Goal: Task Accomplishment & Management: Use online tool/utility

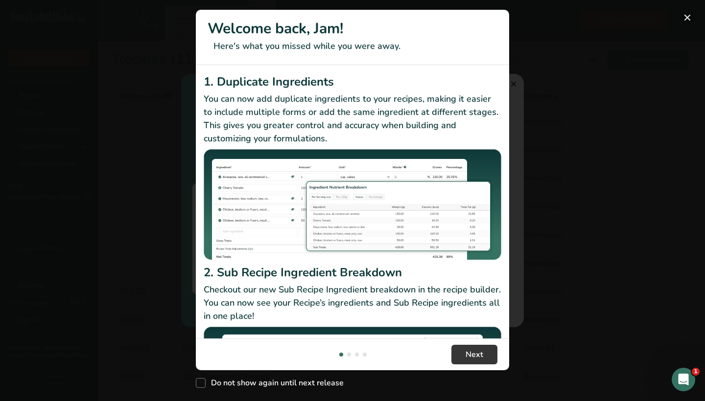
click at [688, 15] on button "New Features" at bounding box center [687, 18] width 16 height 16
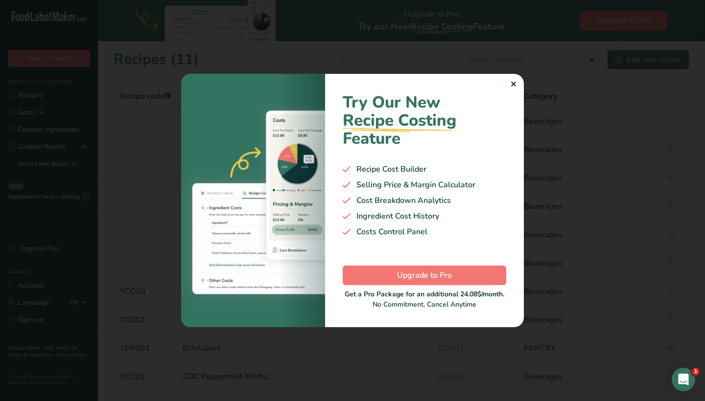
click at [514, 84] on div "✕" at bounding box center [513, 85] width 6 height 12
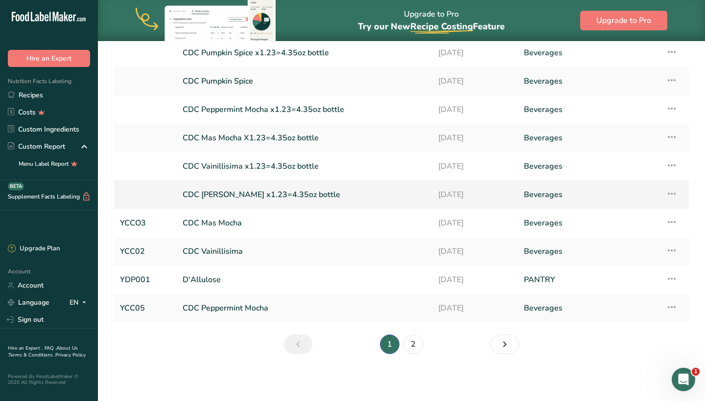
scroll to position [69, 0]
click at [216, 221] on link "CDC Mas Mocha" at bounding box center [305, 223] width 244 height 21
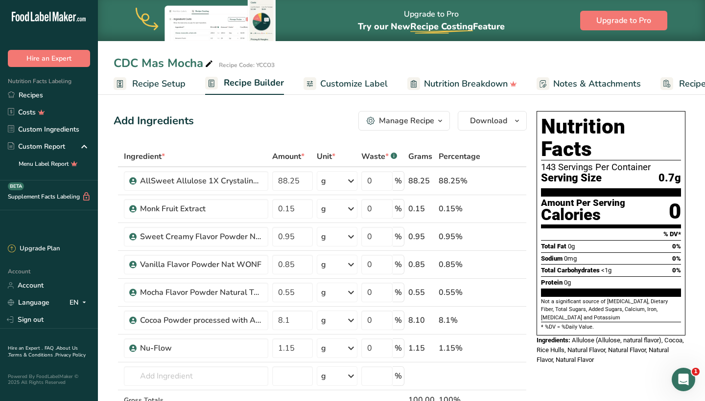
click at [169, 80] on span "Recipe Setup" at bounding box center [158, 83] width 53 height 13
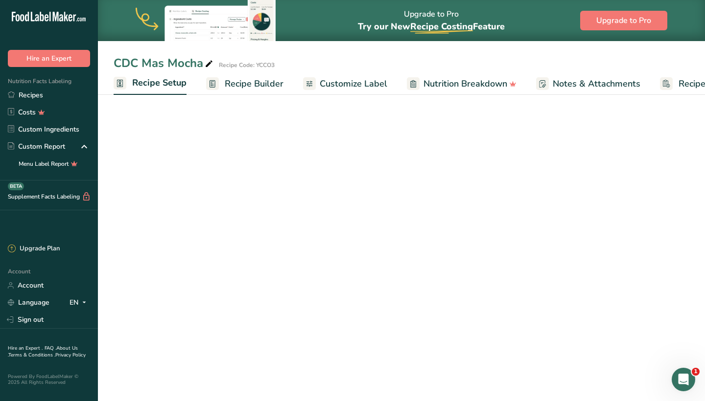
scroll to position [0, 3]
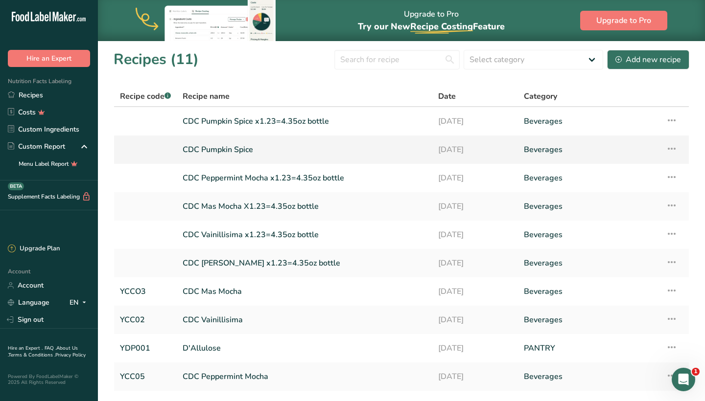
click at [254, 145] on link "CDC Pumpkin Spice" at bounding box center [305, 150] width 244 height 21
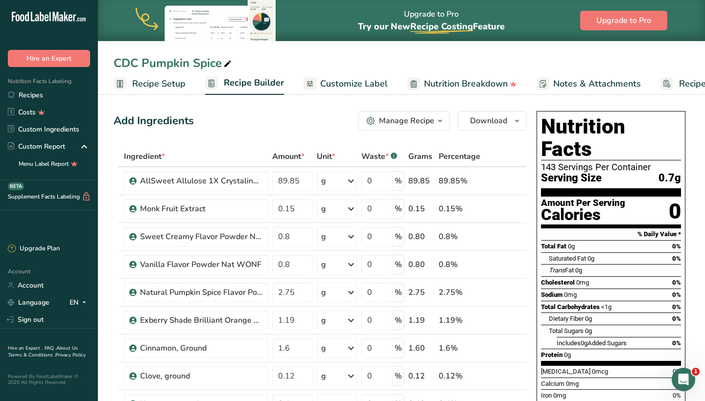
click at [159, 86] on span "Recipe Setup" at bounding box center [158, 83] width 53 height 13
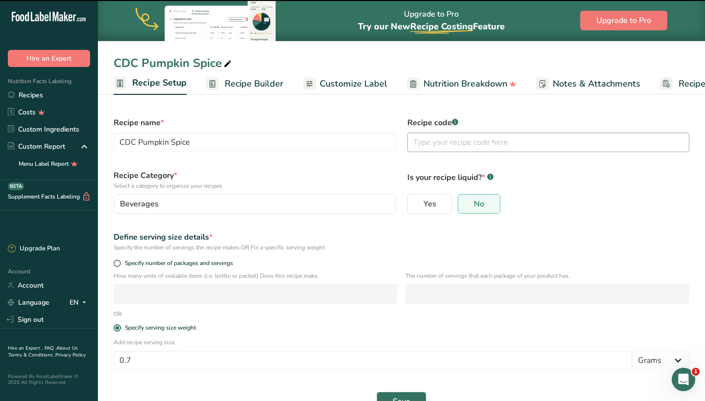
scroll to position [0, 3]
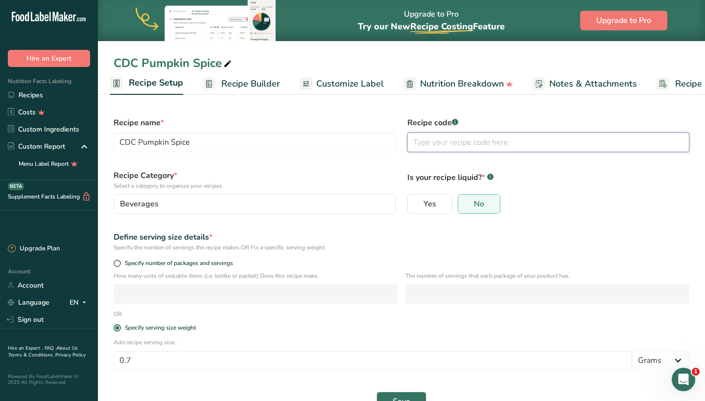
click at [445, 142] on input "text" at bounding box center [548, 143] width 282 height 20
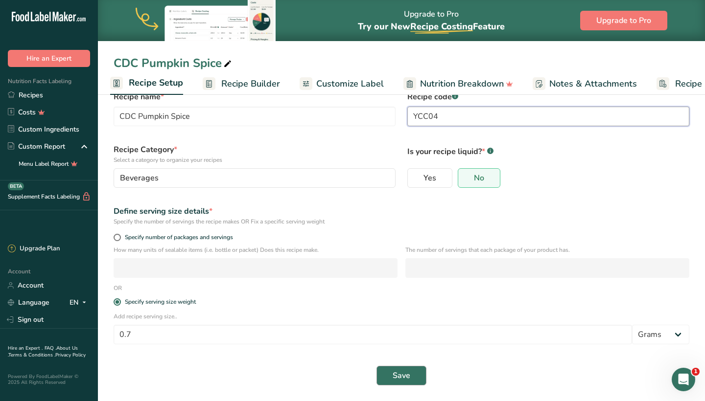
scroll to position [26, 0]
type input "YCC04"
click at [407, 377] on span "Save" at bounding box center [402, 376] width 18 height 12
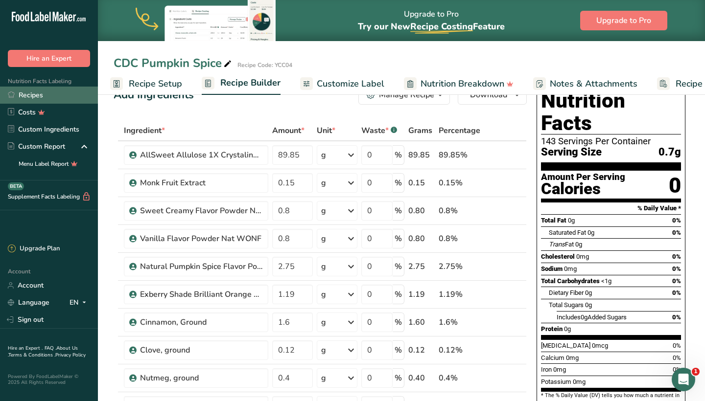
click at [35, 94] on link "Recipes" at bounding box center [49, 95] width 98 height 17
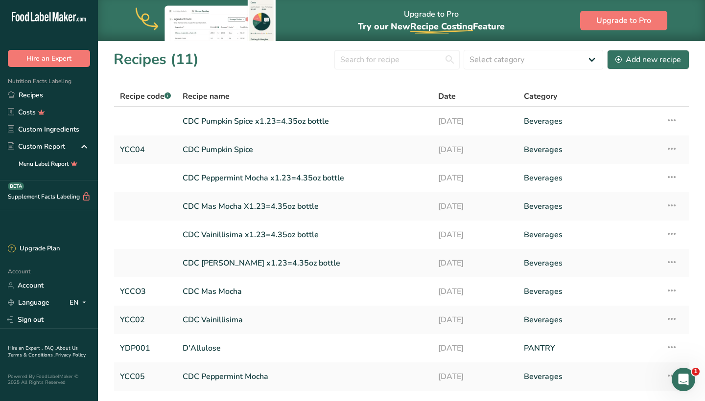
click at [205, 97] on span "Recipe name" at bounding box center [206, 97] width 47 height 12
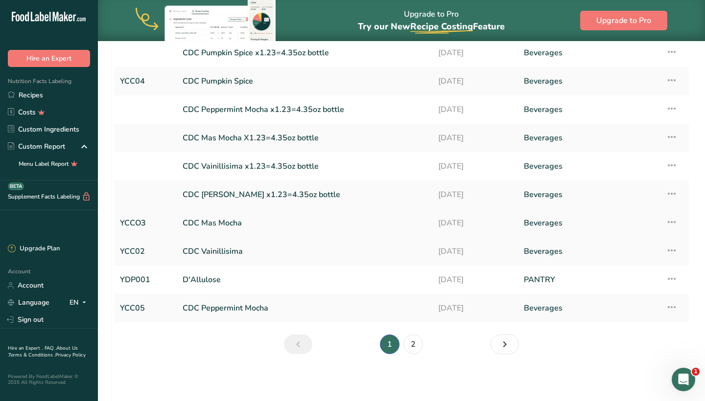
scroll to position [69, 0]
click at [233, 195] on link "CDC [PERSON_NAME] x1.23=4.35oz bottle" at bounding box center [305, 195] width 244 height 21
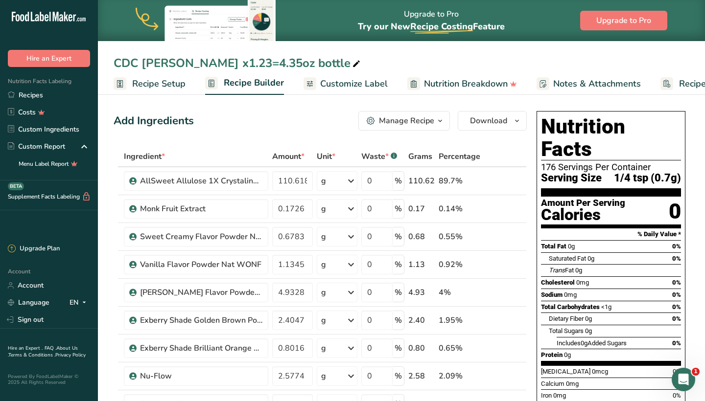
click at [341, 83] on span "Customize Label" at bounding box center [354, 83] width 68 height 13
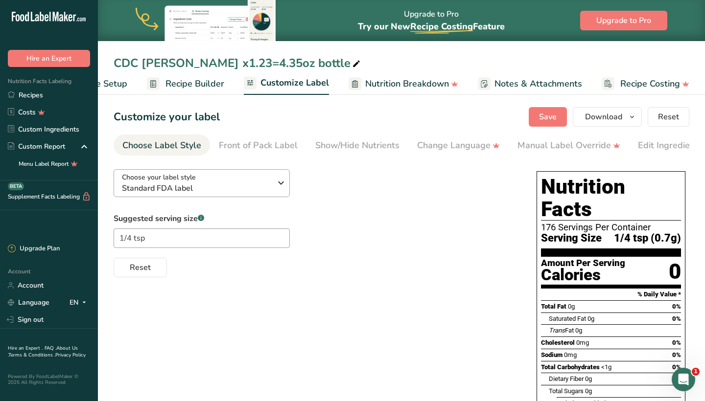
click at [271, 183] on div "Choose your label style Standard FDA label" at bounding box center [196, 183] width 149 height 22
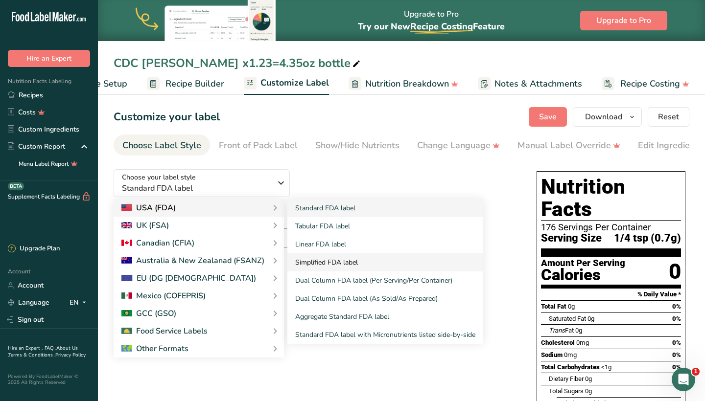
click at [323, 267] on link "Simplified FDA label" at bounding box center [385, 263] width 196 height 18
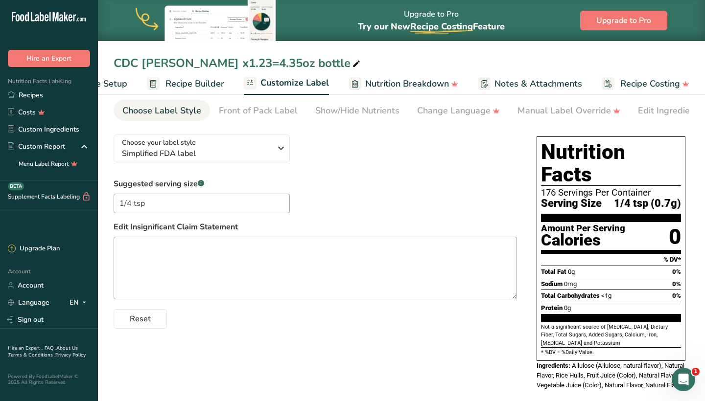
scroll to position [34, 0]
click at [248, 153] on span "Simplified FDA label" at bounding box center [196, 154] width 149 height 12
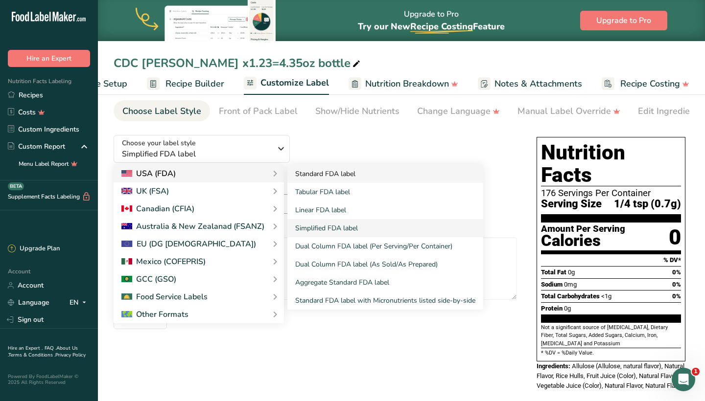
click at [302, 179] on link "Standard FDA label" at bounding box center [385, 174] width 196 height 18
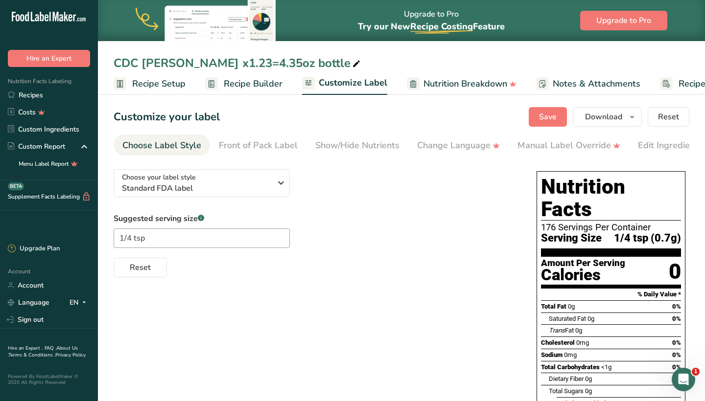
scroll to position [0, 0]
click at [32, 94] on link "Recipes" at bounding box center [49, 95] width 98 height 17
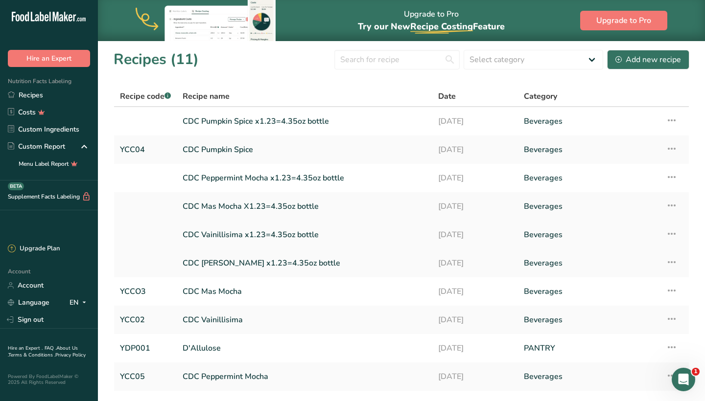
click at [260, 236] on link "CDC Vainillisima x1.23=4.35oz bottle" at bounding box center [305, 235] width 244 height 21
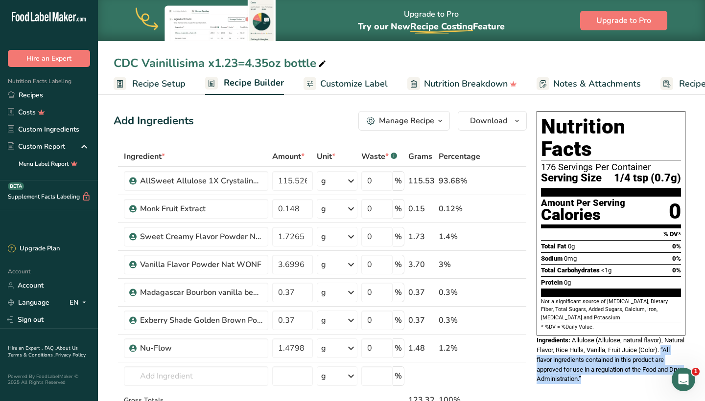
drag, startPoint x: 601, startPoint y: 350, endPoint x: 535, endPoint y: 334, distance: 68.1
click at [535, 334] on div "Nutrition Facts 176 Servings Per Container Serving Size 1/4 tsp (0.7g) Amount P…" at bounding box center [611, 247] width 157 height 281
copy span "“All flavor ingredients contained in this product are approved for use in a reg…"
click at [513, 126] on icon "button" at bounding box center [517, 121] width 8 height 12
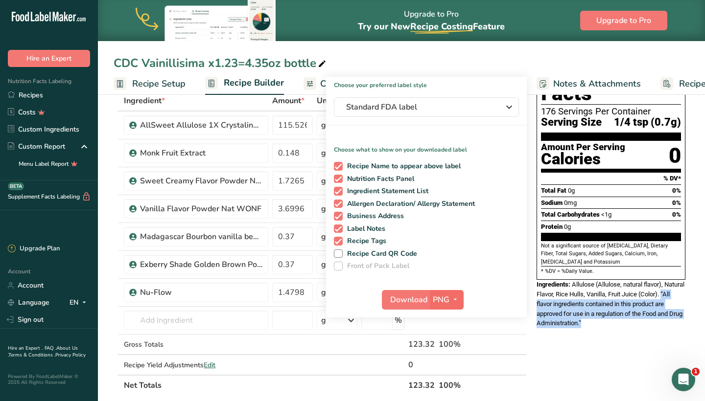
scroll to position [93, 0]
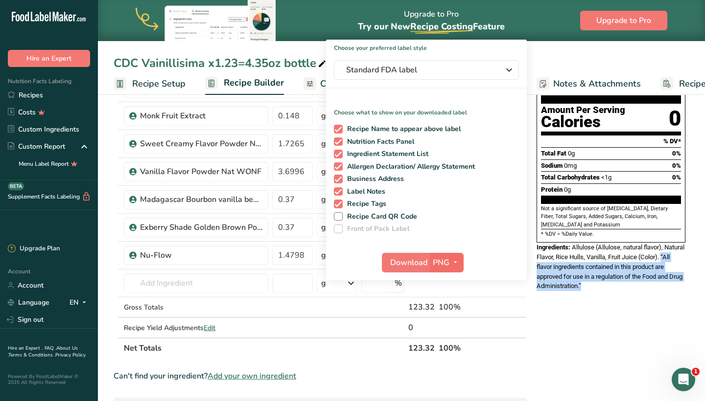
click at [456, 263] on icon "button" at bounding box center [455, 262] width 8 height 12
click at [447, 317] on link "SVG" at bounding box center [447, 315] width 31 height 16
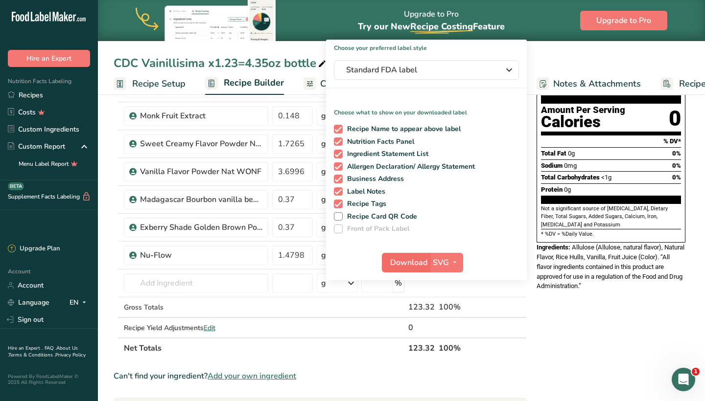
click at [407, 264] on span "Download" at bounding box center [408, 263] width 37 height 12
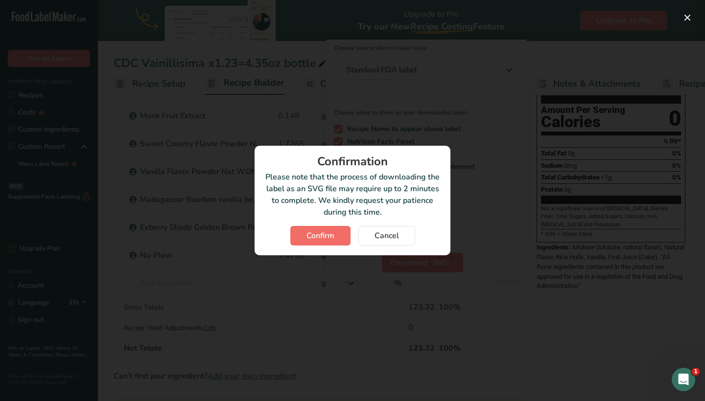
click at [332, 232] on span "Confirm" at bounding box center [320, 236] width 28 height 12
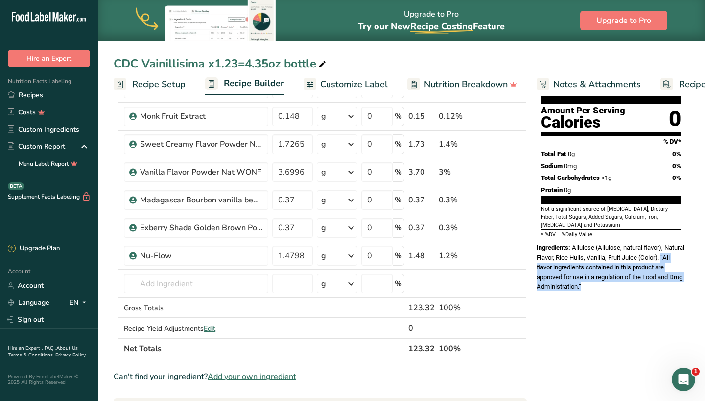
drag, startPoint x: 603, startPoint y: 260, endPoint x: 535, endPoint y: 242, distance: 69.5
click at [535, 242] on div "Nutrition Facts 176 Servings Per Container Serving Size 1/4 tsp (0.7g) Amount P…" at bounding box center [611, 155] width 157 height 281
copy span "“All flavor ingredients contained in this product are approved for use in a reg…"
click at [32, 96] on link "Recipes" at bounding box center [49, 95] width 98 height 17
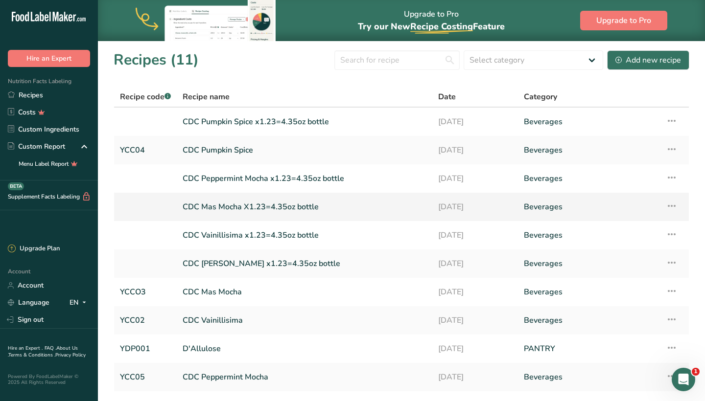
click at [249, 207] on link "CDC Mas Mocha X1.23=4.35oz bottle" at bounding box center [305, 207] width 244 height 21
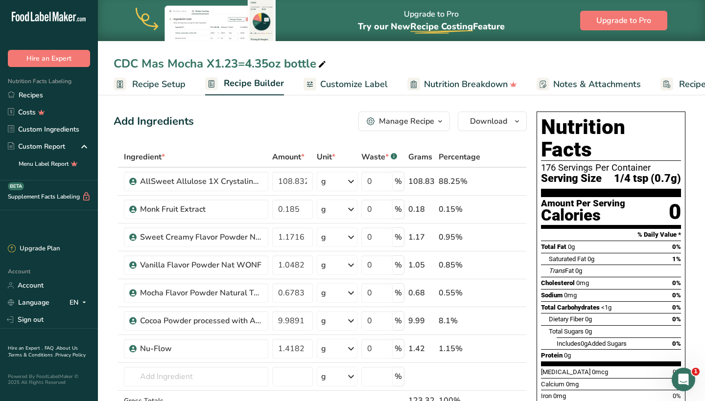
click at [354, 83] on span "Customize Label" at bounding box center [354, 84] width 68 height 13
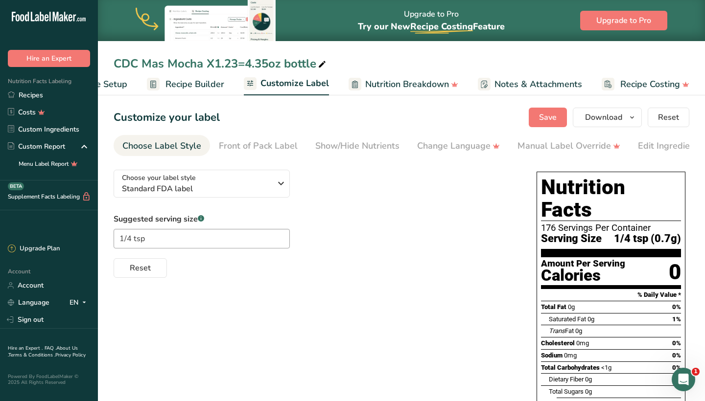
scroll to position [55, 0]
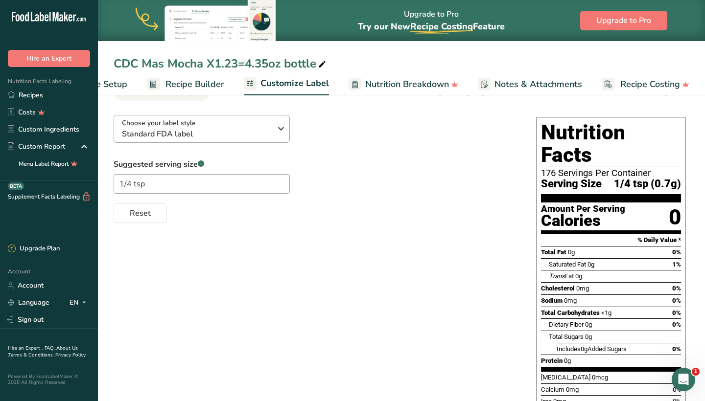
click at [280, 134] on icon "button" at bounding box center [281, 129] width 12 height 18
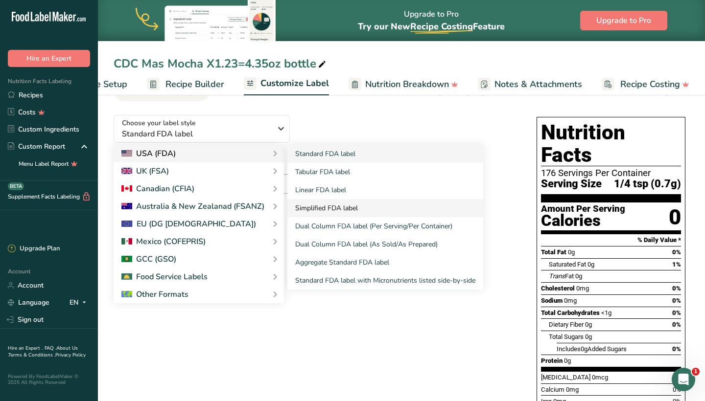
click at [319, 213] on link "Simplified FDA label" at bounding box center [385, 208] width 196 height 18
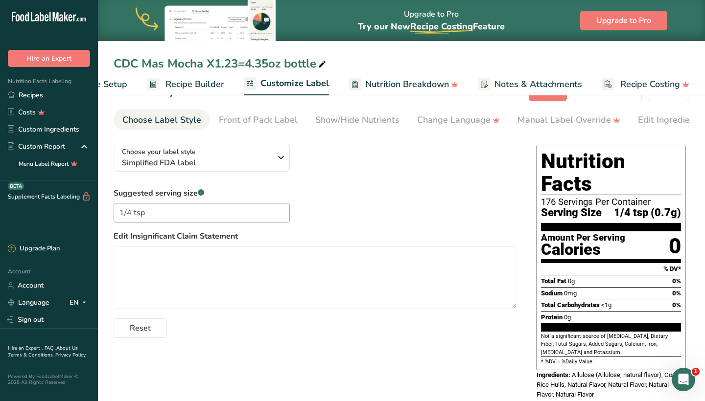
scroll to position [25, 0]
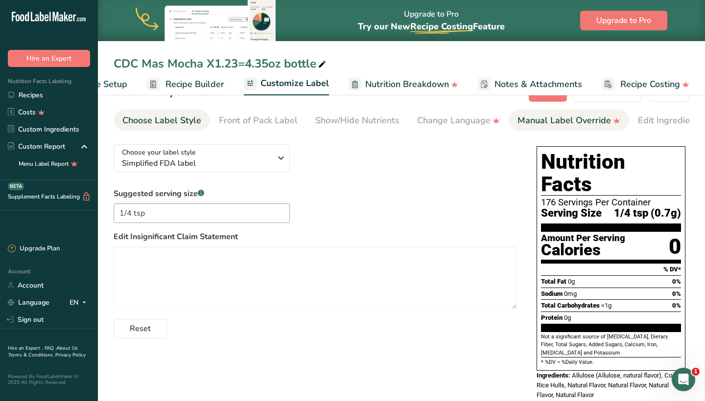
click at [551, 121] on div "Manual Label Override" at bounding box center [568, 120] width 103 height 13
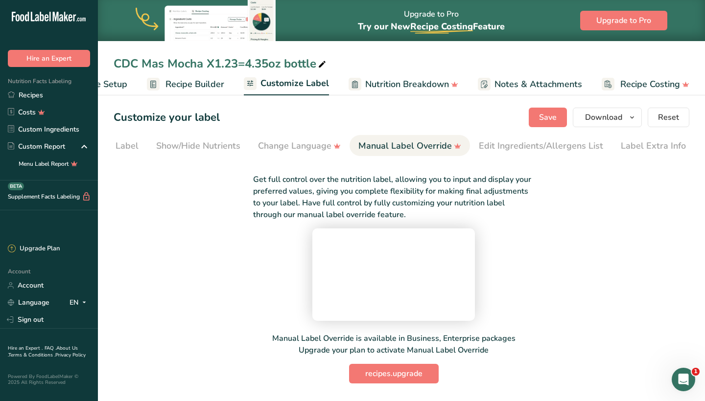
scroll to position [0, 0]
click at [506, 145] on div "Edit Ingredients/Allergens List" at bounding box center [541, 146] width 124 height 13
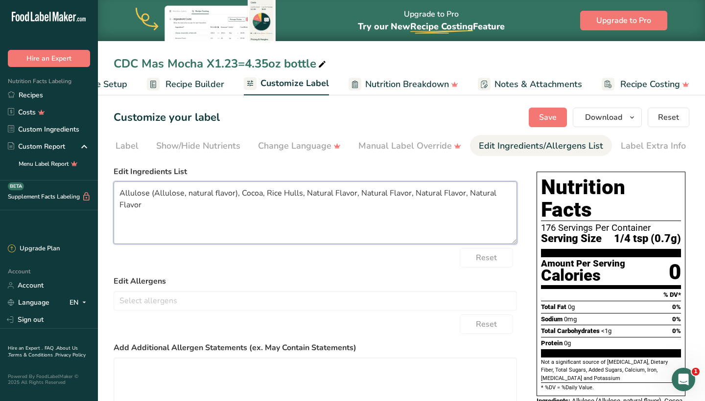
click at [358, 195] on textarea "Allulose (Allulose, natural flavor), Cocoa, Rice Hulls, Natural Flavor, Natural…" at bounding box center [315, 213] width 403 height 63
click at [353, 195] on textarea "Allulose (Allulose, natural flavor), Cocoa, Rice Hulls, Natural Flavor, Natural…" at bounding box center [315, 213] width 403 height 63
drag, startPoint x: 356, startPoint y: 196, endPoint x: 355, endPoint y: 203, distance: 6.9
click at [355, 203] on textarea "Allulose (Allulose, natural flavor), Cocoa, Rice Hulls, Natural Flavor., Natura…" at bounding box center [315, 213] width 403 height 63
paste textarea "“All flavor ingredients contained in this product are approved for use in a reg…"
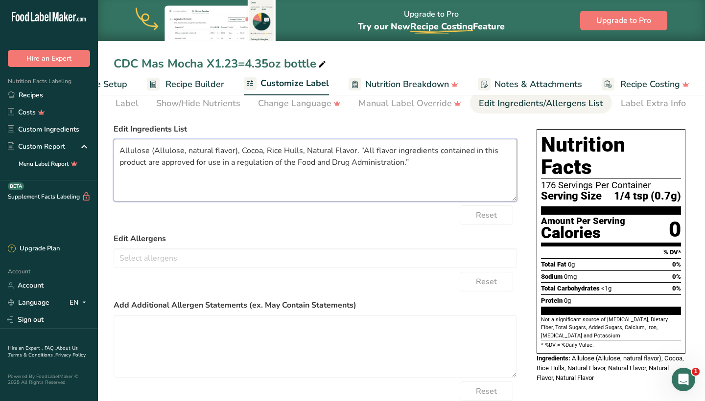
scroll to position [47, 0]
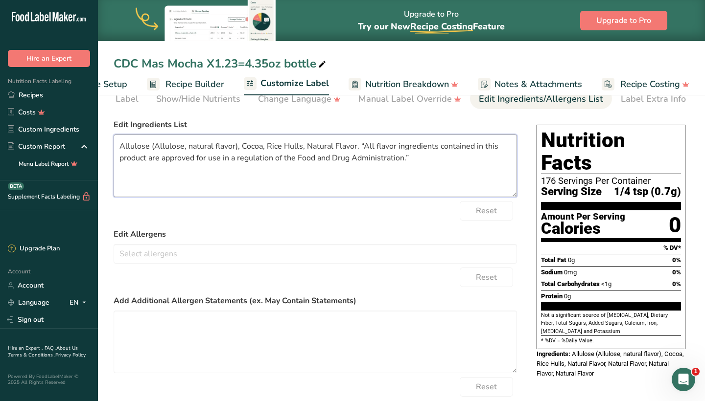
type textarea "Allulose (Allulose, natural flavor), Cocoa, Rice Hulls, Natural Flavor. “All fl…"
click at [526, 200] on div "Choose your label style Simplified FDA label USA (FDA) Standard FDA label Tabul…" at bounding box center [402, 276] width 576 height 323
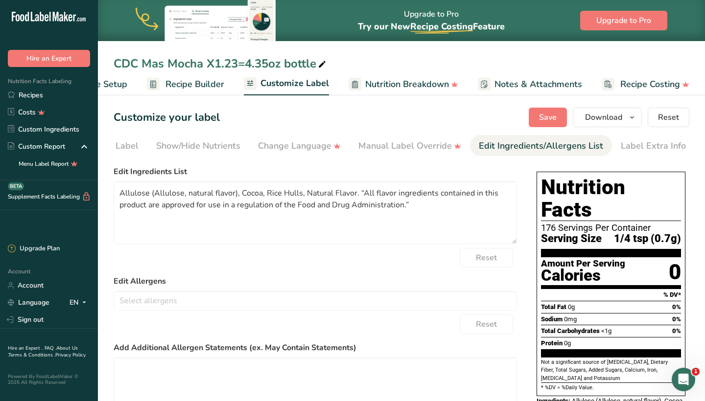
scroll to position [0, 0]
click at [543, 121] on span "Save" at bounding box center [548, 118] width 18 height 12
click at [627, 124] on button "Download" at bounding box center [607, 118] width 69 height 20
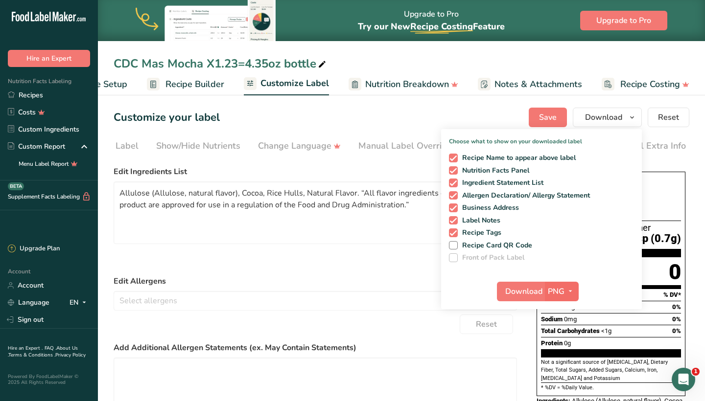
click at [572, 289] on icon "button" at bounding box center [570, 291] width 8 height 12
click at [565, 345] on link "SVG" at bounding box center [562, 344] width 31 height 16
click at [524, 295] on span "Download" at bounding box center [523, 292] width 37 height 12
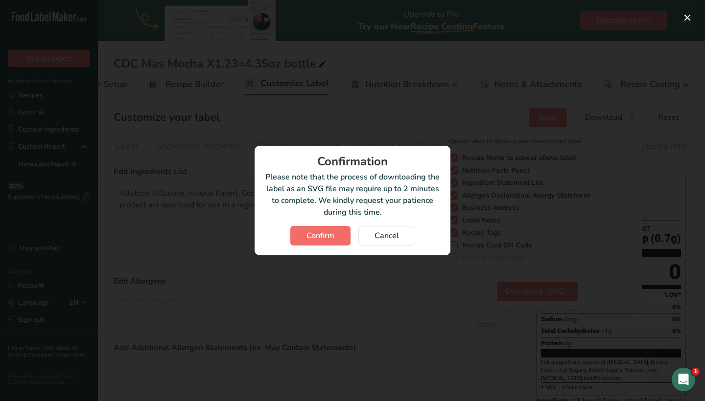
click at [319, 237] on span "Confirm" at bounding box center [320, 236] width 28 height 12
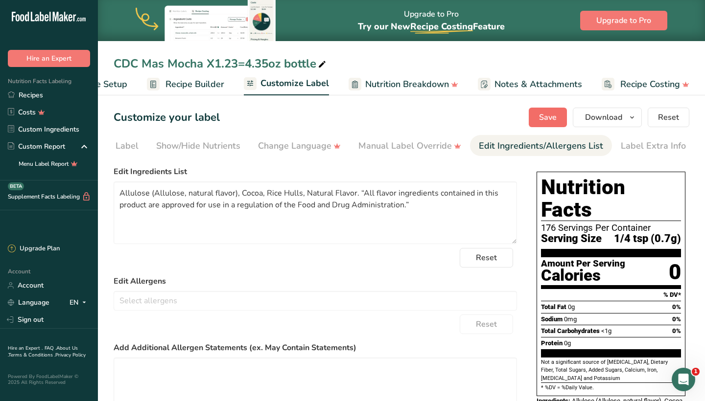
click at [549, 120] on span "Save" at bounding box center [548, 118] width 18 height 12
click at [39, 92] on link "Recipes" at bounding box center [49, 95] width 98 height 17
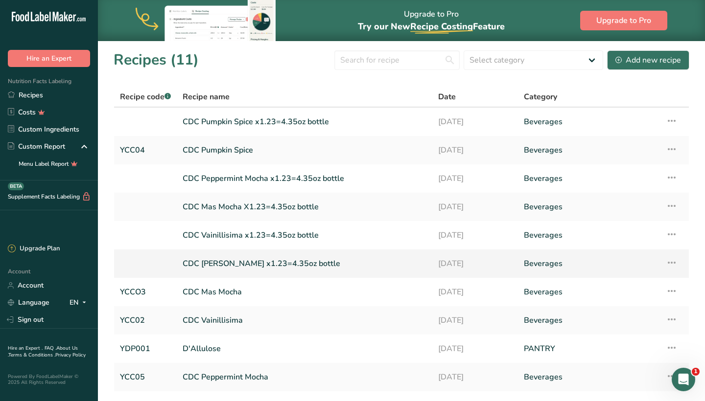
click at [318, 266] on link "CDC [PERSON_NAME] x1.23=4.35oz bottle" at bounding box center [305, 264] width 244 height 21
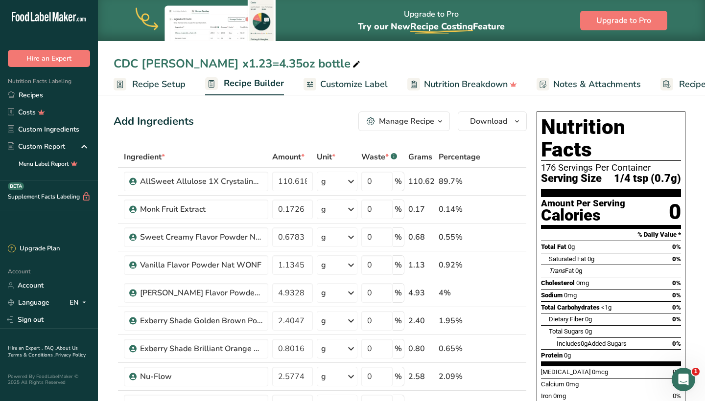
click at [355, 85] on span "Customize Label" at bounding box center [354, 84] width 68 height 13
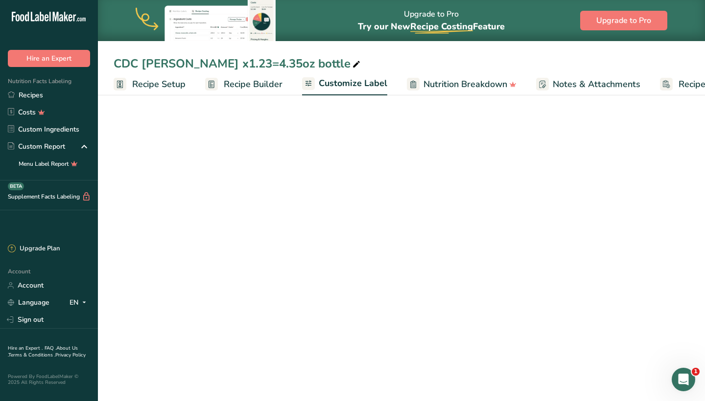
scroll to position [0, 58]
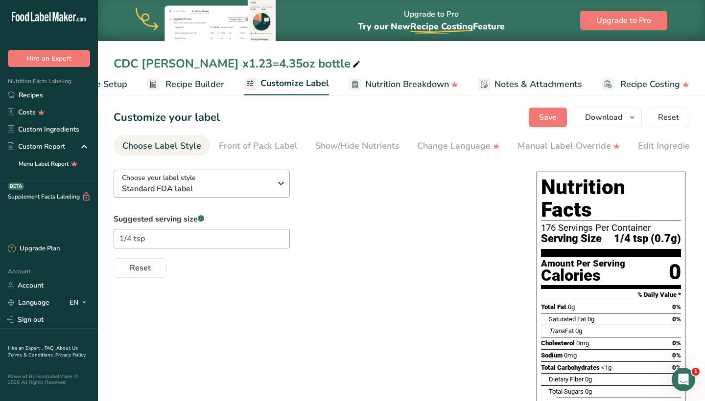
click at [274, 187] on div "Choose your label style Standard FDA label" at bounding box center [200, 184] width 157 height 22
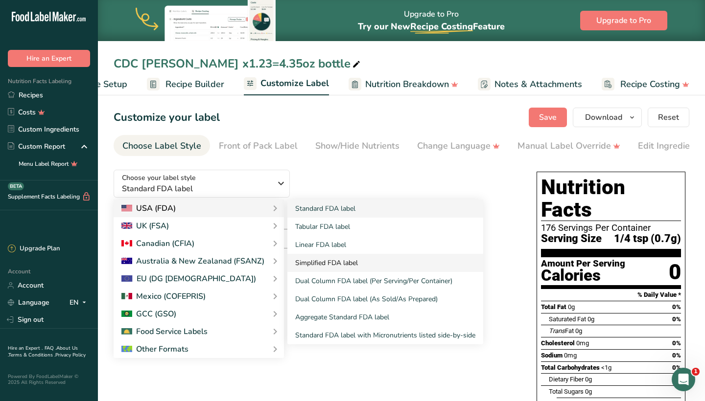
click at [312, 265] on link "Simplified FDA label" at bounding box center [385, 263] width 196 height 18
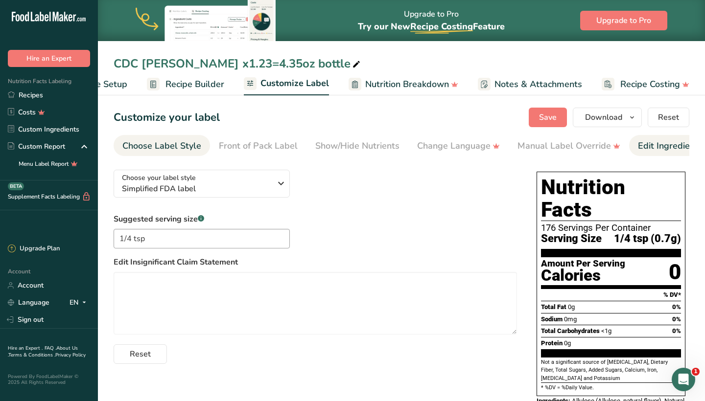
click at [671, 146] on div "Edit Ingredients/Allergens List" at bounding box center [700, 146] width 124 height 13
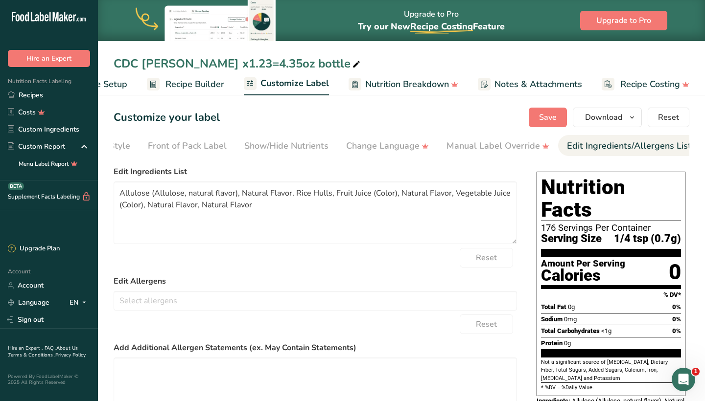
scroll to position [0, 159]
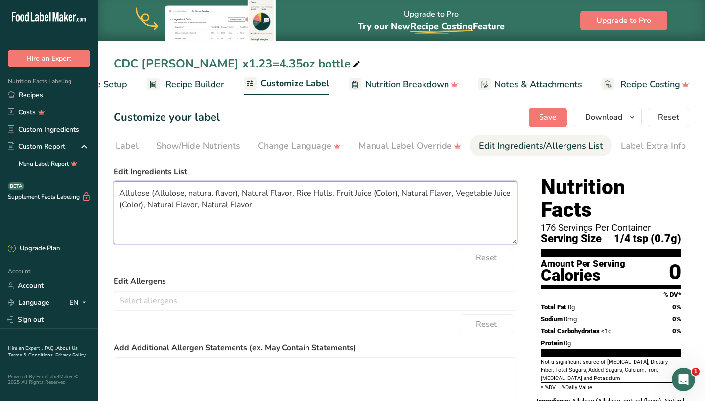
click at [330, 209] on textarea "Allulose (Allulose, natural flavor), Natural Flavor, Rice Hulls, Fruit Juice (C…" at bounding box center [315, 213] width 403 height 63
drag, startPoint x: 398, startPoint y: 195, endPoint x: 450, endPoint y: 196, distance: 51.9
click at [450, 196] on textarea "Allulose (Allulose, natural flavor), Natural Flavor, Rice Hulls, Fruit Juice (C…" at bounding box center [315, 213] width 403 height 63
drag, startPoint x: 483, startPoint y: 193, endPoint x: 194, endPoint y: 206, distance: 289.1
click at [194, 206] on textarea "Allulose (Allulose, natural flavor), Natural Flavor, Rice Hulls, Fruit Juice (C…" at bounding box center [315, 213] width 403 height 63
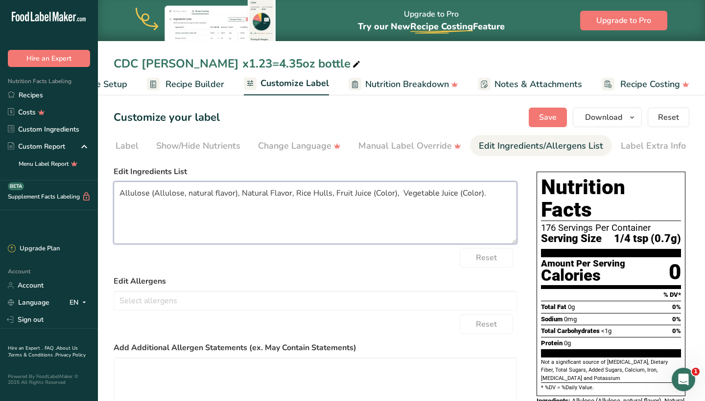
paste textarea "“All flavor ingredients contained in this product are approved for use in a reg…"
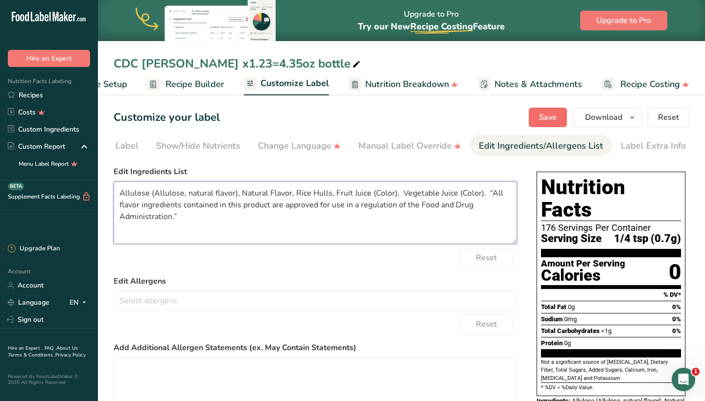
click at [557, 118] on span "Save" at bounding box center [548, 118] width 18 height 12
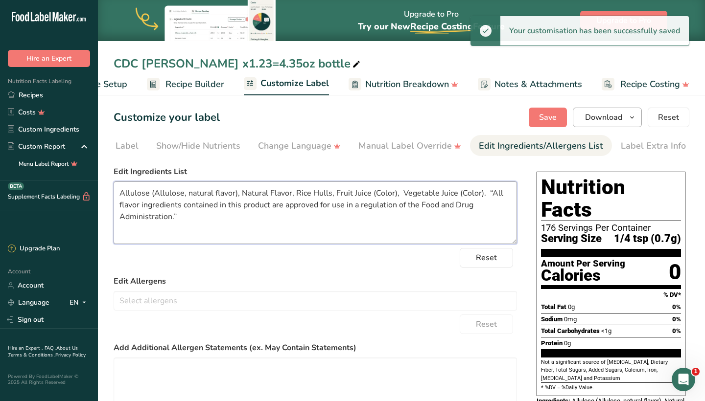
type textarea "Allulose (Allulose, natural flavor), Natural Flavor, Rice Hulls, Fruit Juice (C…"
click at [633, 120] on icon "button" at bounding box center [632, 118] width 8 height 12
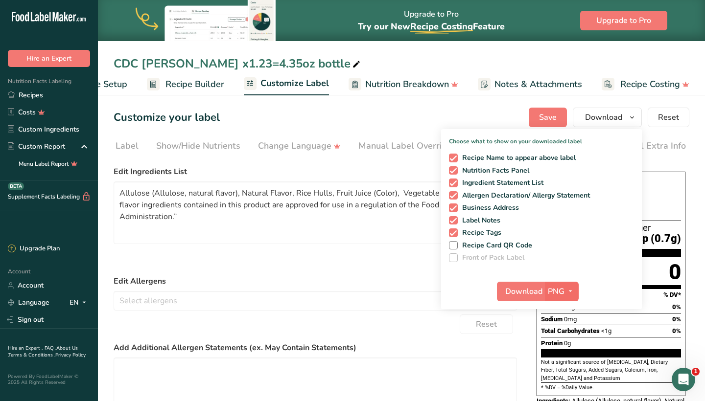
click at [572, 290] on icon "button" at bounding box center [570, 291] width 8 height 12
click at [560, 344] on link "SVG" at bounding box center [562, 344] width 31 height 16
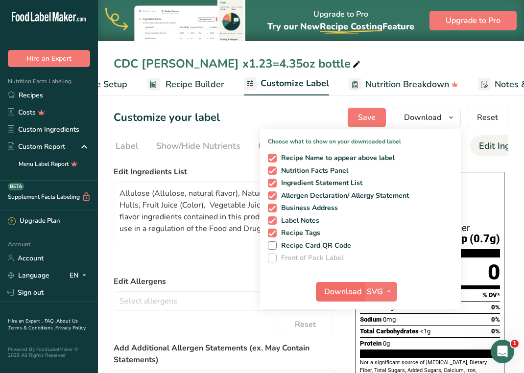
click at [341, 293] on span "Download" at bounding box center [342, 292] width 37 height 12
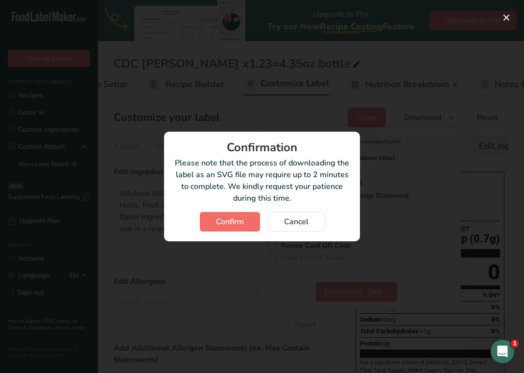
click at [242, 223] on span "Confirm" at bounding box center [230, 222] width 28 height 12
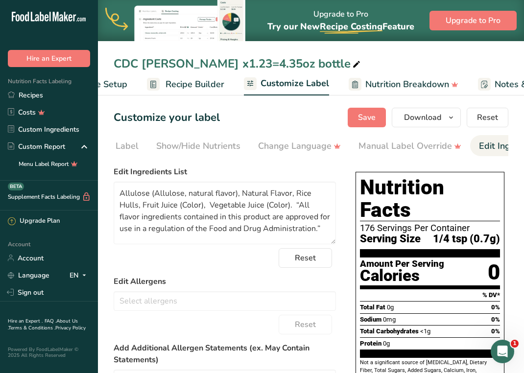
click at [113, 154] on section "Customize your label Save Download Choose what to show on your downloaded label…" at bounding box center [311, 306] width 426 height 429
click at [33, 93] on link "Recipes" at bounding box center [49, 95] width 98 height 17
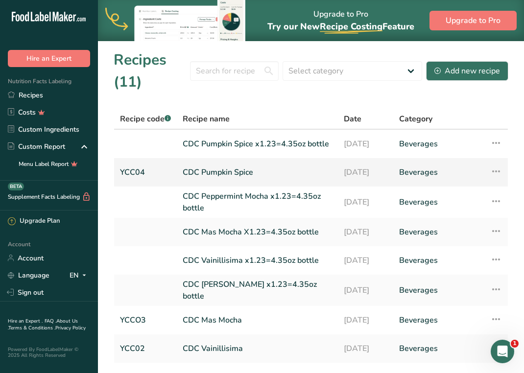
click at [242, 174] on link "CDC Pumpkin Spice" at bounding box center [257, 172] width 149 height 21
click at [242, 140] on link "CDC Pumpkin Spice x1.23=4.35oz bottle" at bounding box center [257, 144] width 149 height 21
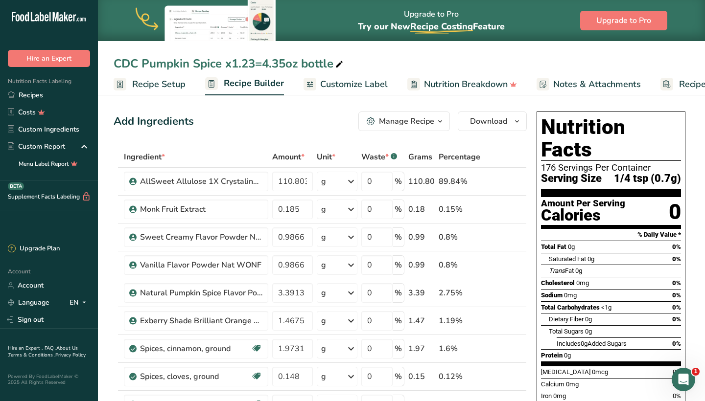
click at [383, 83] on span "Customize Label" at bounding box center [354, 84] width 68 height 13
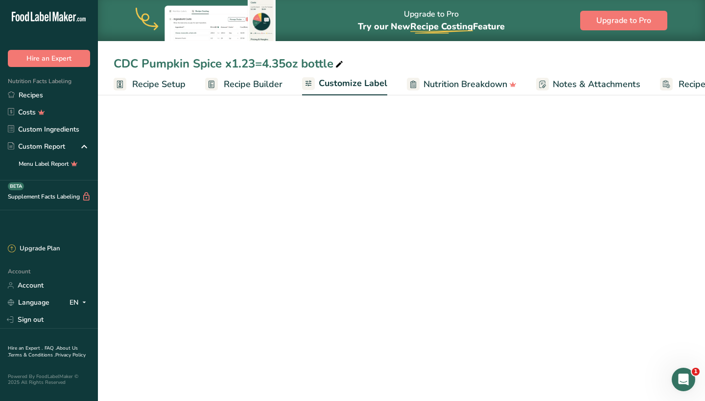
scroll to position [0, 58]
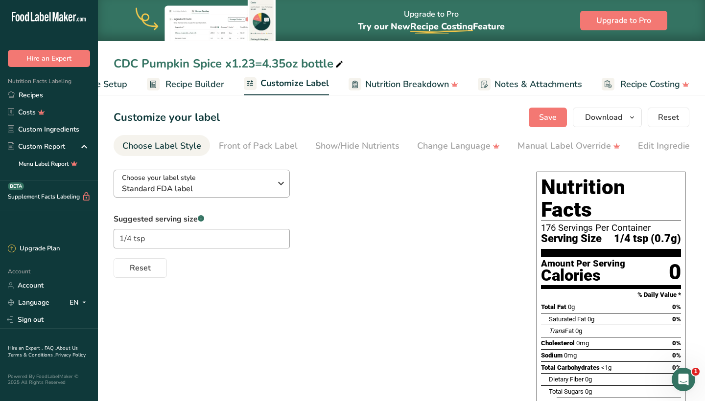
click at [272, 189] on div "Choose your label style Standard FDA label" at bounding box center [200, 184] width 157 height 22
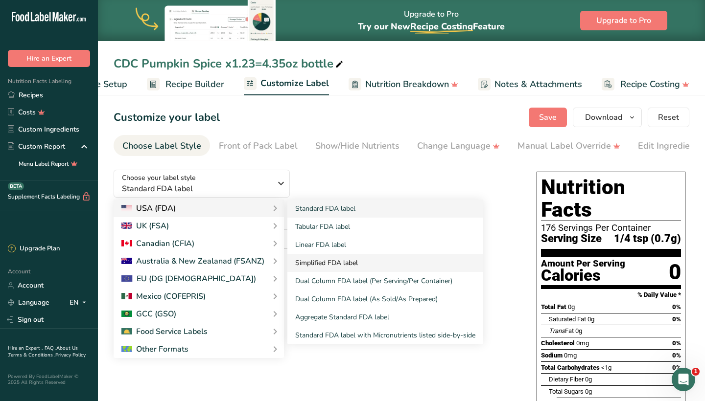
click at [310, 268] on link "Simplified FDA label" at bounding box center [385, 263] width 196 height 18
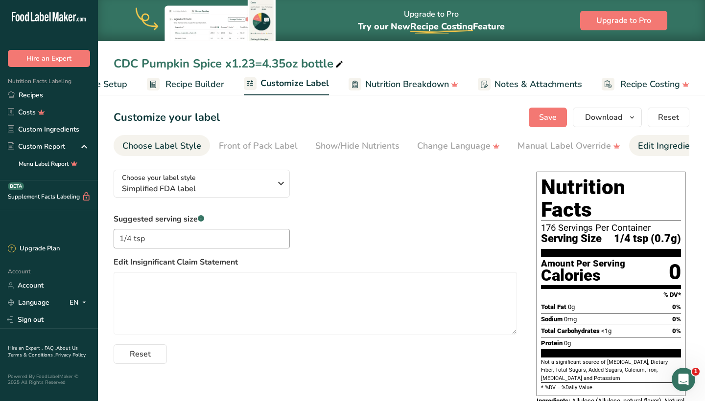
click at [649, 147] on div "Edit Ingredients/Allergens List" at bounding box center [700, 146] width 124 height 13
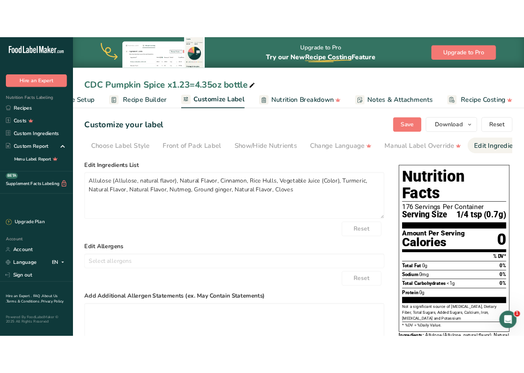
scroll to position [0, 159]
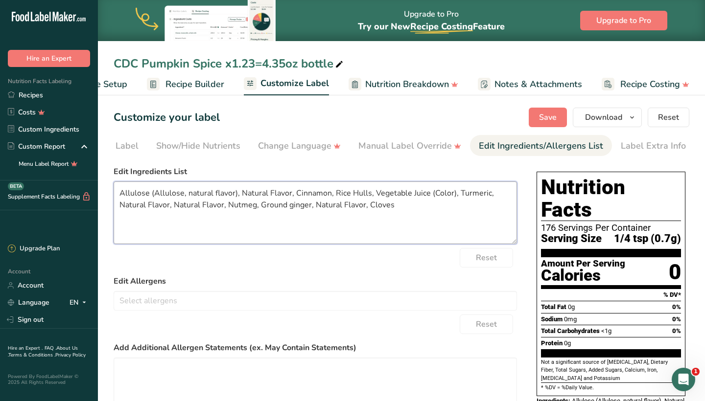
click at [404, 209] on textarea "Allulose (Allulose, natural flavor), Natural Flavor, Cinnamon, Rice Hulls, Vege…" at bounding box center [315, 213] width 403 height 63
drag, startPoint x: 227, startPoint y: 207, endPoint x: 120, endPoint y: 210, distance: 106.8
click at [120, 210] on textarea "Allulose (Allulose, natural flavor), Natural Flavor, Cinnamon, Rice Hulls, Vege…" at bounding box center [315, 213] width 403 height 63
drag, startPoint x: 260, startPoint y: 208, endPoint x: 205, endPoint y: 205, distance: 54.9
click at [205, 205] on textarea "Allulose (Allulose, natural flavor), Natural Flavor, Cinnamon, Rice Hulls, Vege…" at bounding box center [315, 213] width 403 height 63
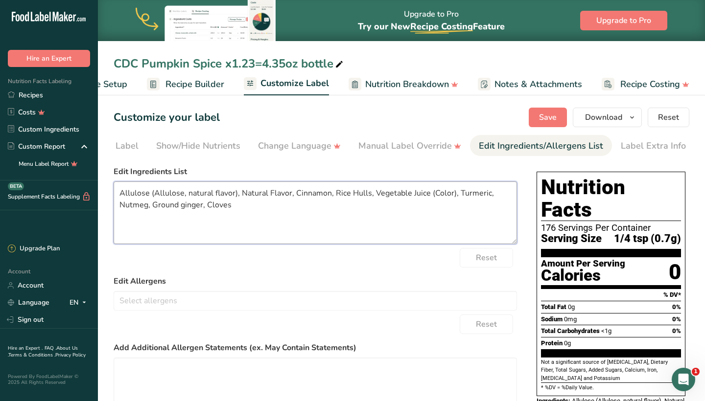
click at [235, 209] on textarea "Allulose (Allulose, natural flavor), Natural Flavor, Cinnamon, Rice Hulls, Vege…" at bounding box center [315, 213] width 403 height 63
paste textarea "“All flavor ingredients contained in this product are approved for use in a reg…"
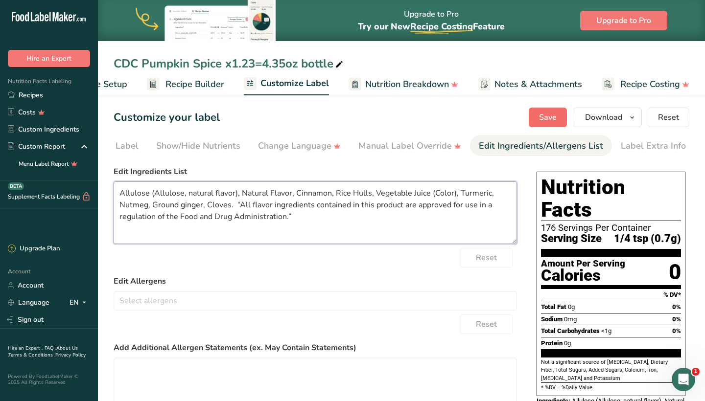
type textarea "Allulose (Allulose, natural flavor), Natural Flavor, Cinnamon, Rice Hulls, Vege…"
click at [558, 116] on button "Save" at bounding box center [548, 118] width 38 height 20
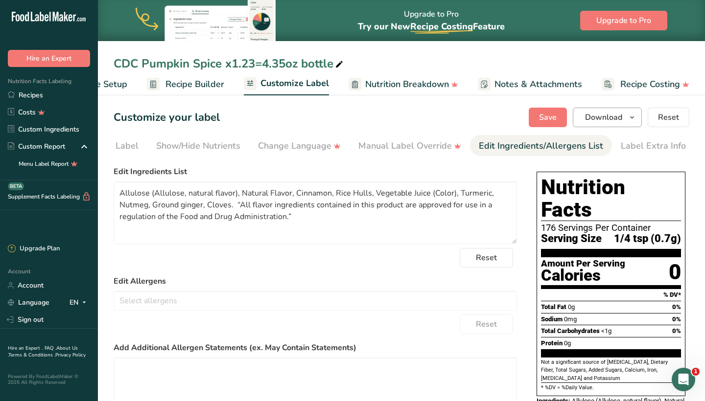
click at [636, 118] on icon "button" at bounding box center [632, 118] width 8 height 12
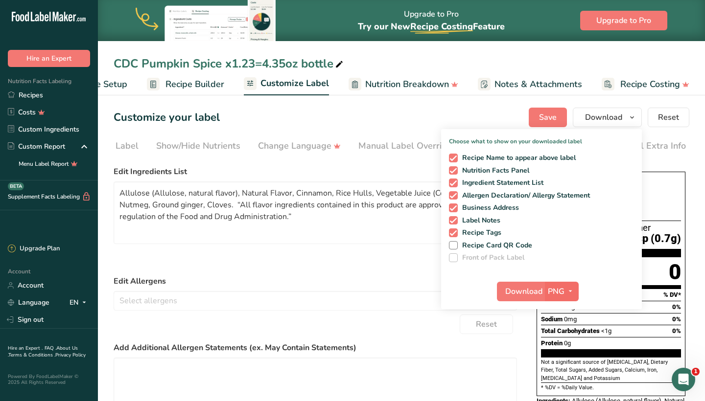
click at [572, 289] on icon "button" at bounding box center [570, 291] width 8 height 12
click at [563, 345] on link "SVG" at bounding box center [562, 344] width 31 height 16
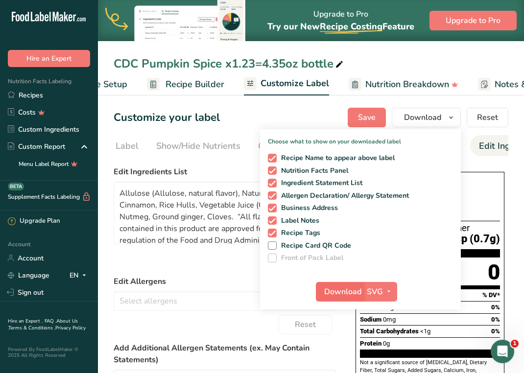
click at [339, 291] on span "Download" at bounding box center [342, 292] width 37 height 12
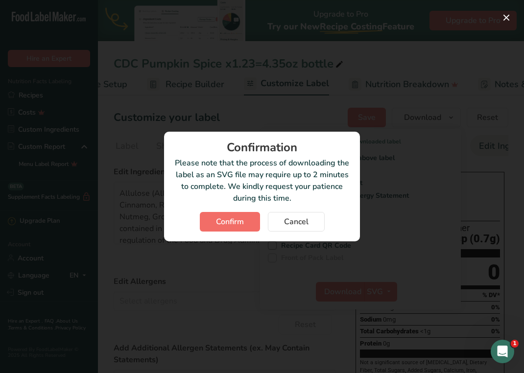
click at [242, 219] on span "Confirm" at bounding box center [230, 222] width 28 height 12
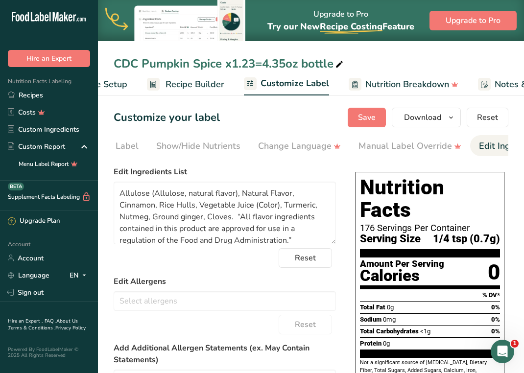
click at [330, 126] on div "Customize your label Save Download Choose what to show on your downloaded label…" at bounding box center [311, 118] width 395 height 20
click at [363, 119] on span "Save" at bounding box center [367, 118] width 18 height 12
click at [39, 96] on link "Recipes" at bounding box center [49, 95] width 98 height 17
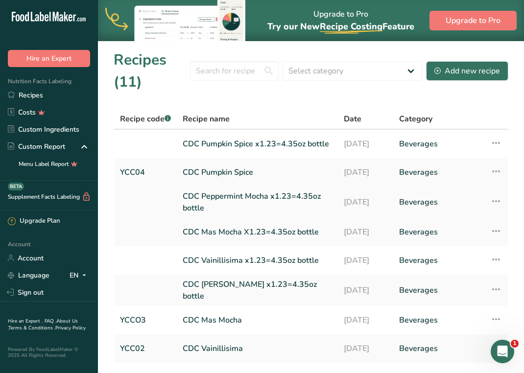
click at [210, 204] on link "CDC Peppermint Mocha x1.23=4.35oz bottle" at bounding box center [257, 201] width 149 height 23
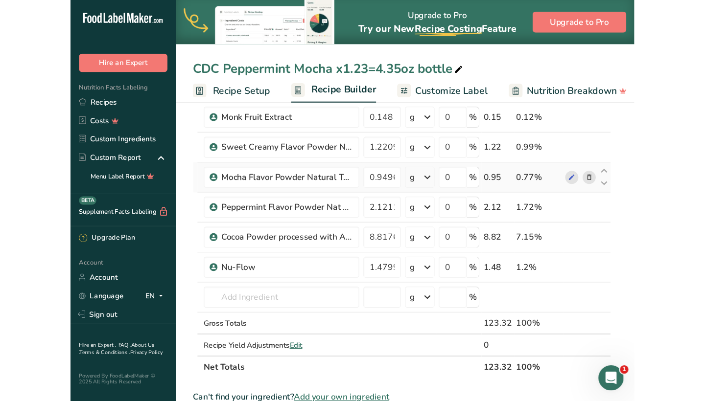
scroll to position [78, 0]
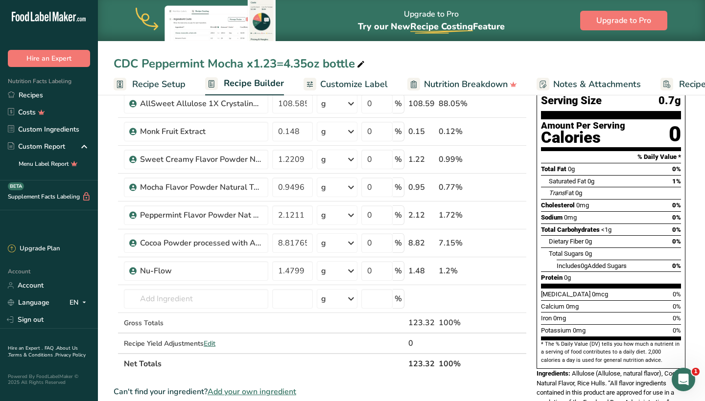
click at [359, 85] on span "Customize Label" at bounding box center [354, 84] width 68 height 13
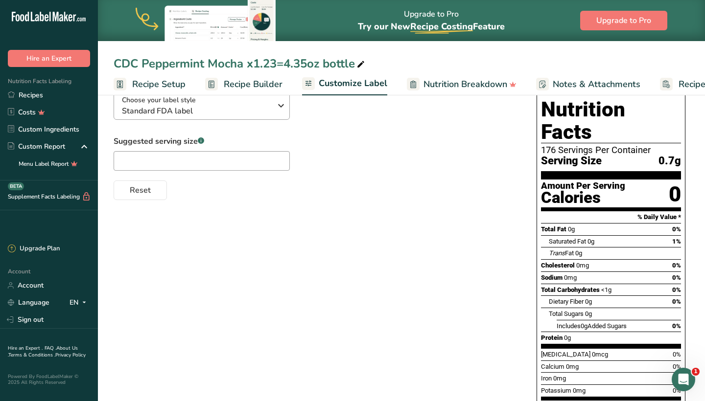
click at [281, 107] on icon "button" at bounding box center [281, 106] width 12 height 18
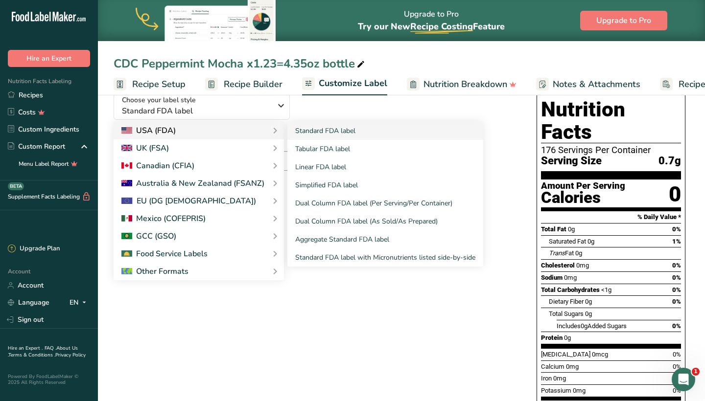
scroll to position [0, 58]
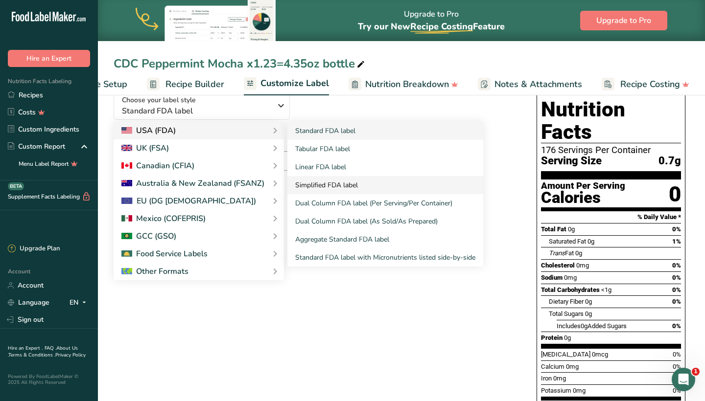
click at [315, 186] on link "Simplified FDA label" at bounding box center [385, 185] width 196 height 18
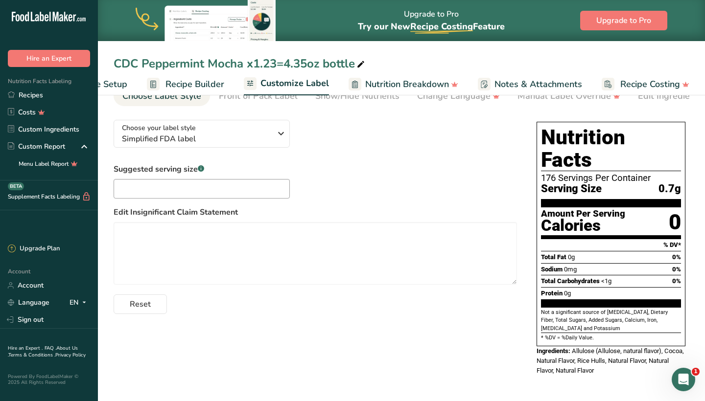
scroll to position [25, 0]
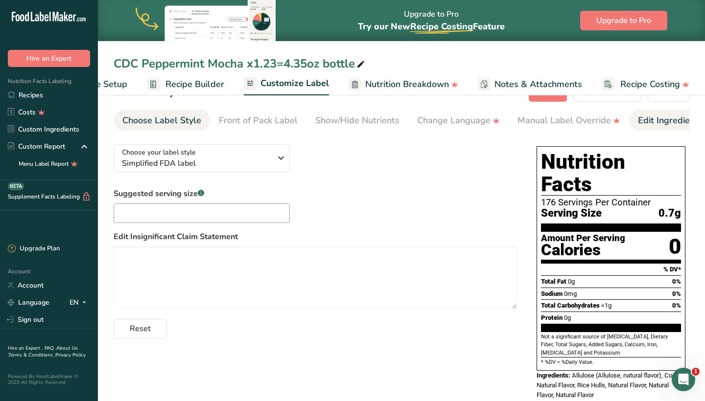
click at [644, 119] on div "Edit Ingredients/Allergens List" at bounding box center [700, 120] width 124 height 13
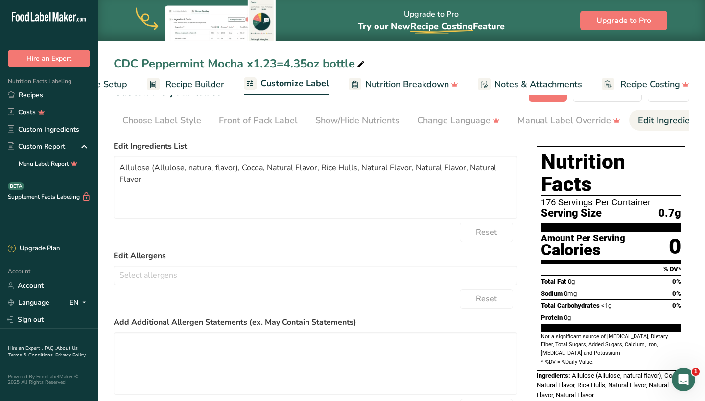
scroll to position [0, 159]
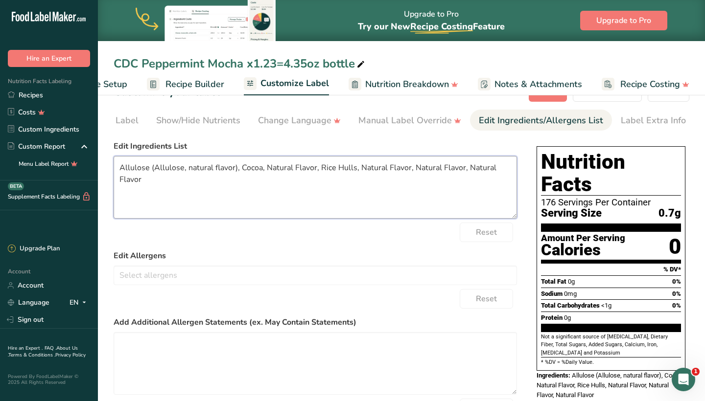
drag, startPoint x: 144, startPoint y: 182, endPoint x: 359, endPoint y: 175, distance: 215.0
click at [359, 175] on textarea "Allulose (Allulose, natural flavor), Cocoa, Natural Flavor, Rice Hulls, Natural…" at bounding box center [315, 187] width 403 height 63
paste textarea "“All flavor ingredients contained in this product are approved for use in a reg…"
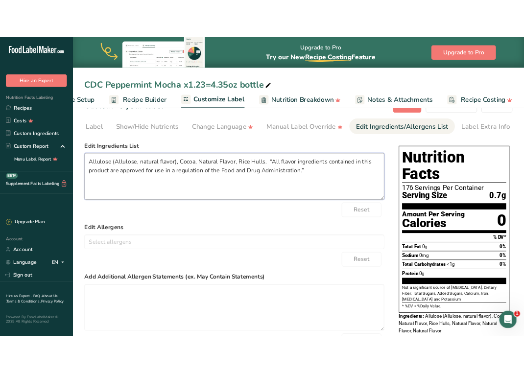
scroll to position [0, 0]
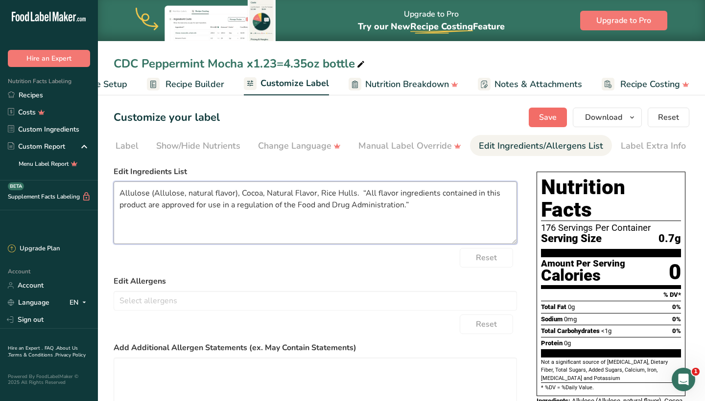
click at [552, 118] on span "Save" at bounding box center [548, 118] width 18 height 12
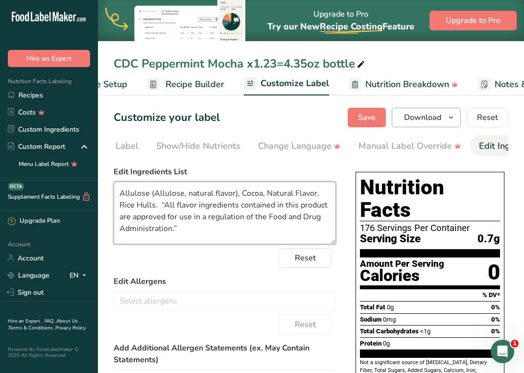
type textarea "Allulose (Allulose, natural flavor), Cocoa, Natural Flavor, Rice Hulls. “All fl…"
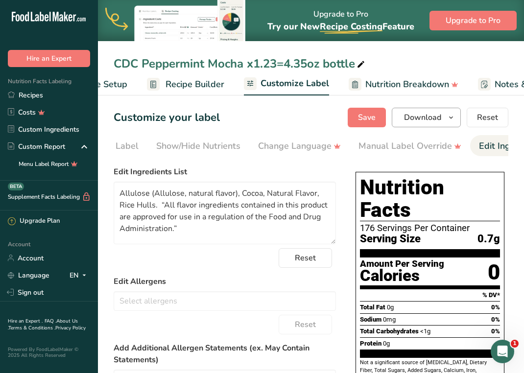
click at [452, 120] on icon "button" at bounding box center [451, 118] width 8 height 12
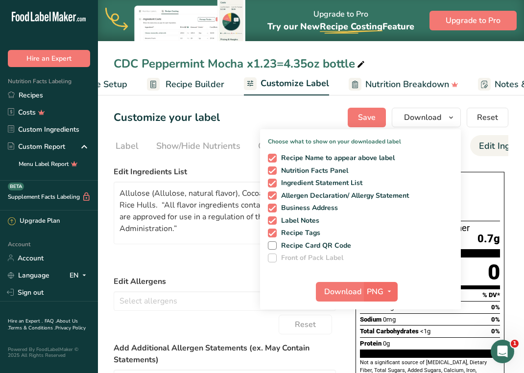
click at [391, 291] on icon "button" at bounding box center [389, 291] width 8 height 12
click at [381, 346] on link "SVG" at bounding box center [381, 344] width 31 height 16
click at [347, 293] on span "Download" at bounding box center [342, 292] width 37 height 12
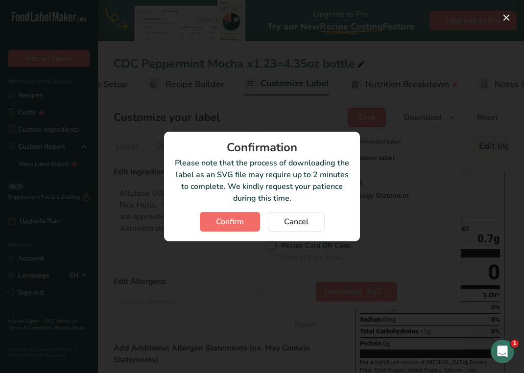
click at [225, 226] on span "Confirm" at bounding box center [230, 222] width 28 height 12
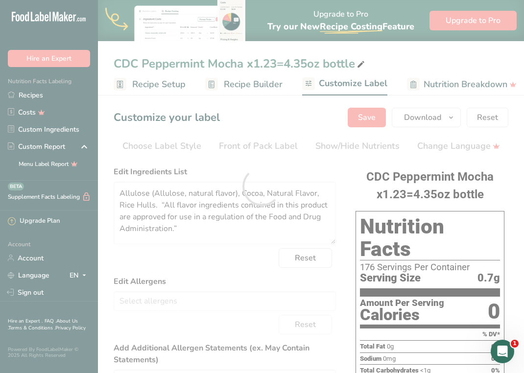
scroll to position [0, 159]
